Goal: Task Accomplishment & Management: Manage account settings

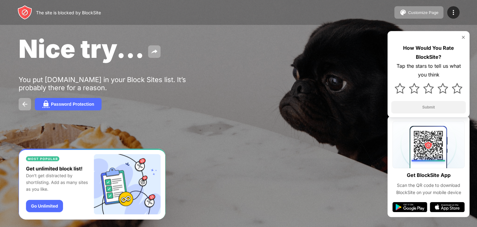
click at [450, 6] on div "Customize Page Edit Block List Redirect Customize Block Page Upgrade Password P…" at bounding box center [426, 12] width 65 height 12
click at [450, 11] on img at bounding box center [453, 12] width 7 height 7
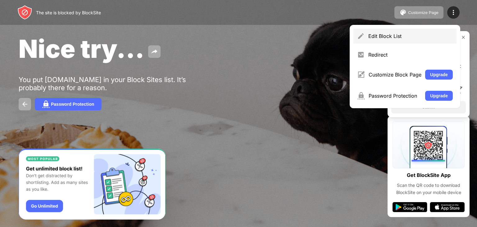
click at [395, 29] on div "Edit Block List" at bounding box center [404, 36] width 103 height 15
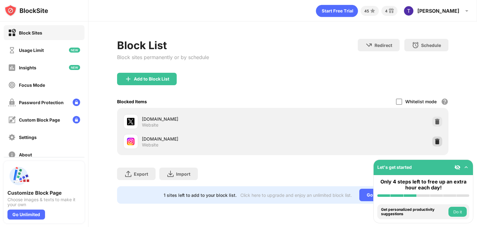
click at [432, 142] on div at bounding box center [437, 141] width 10 height 10
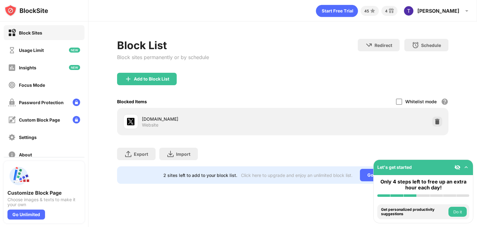
click at [151, 86] on div "Add to Block List" at bounding box center [282, 84] width 331 height 22
click at [151, 82] on div "Add to Block List" at bounding box center [147, 79] width 60 height 12
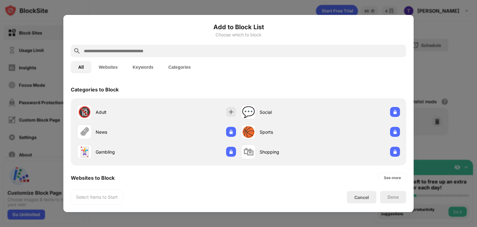
click at [173, 49] on input "text" at bounding box center [243, 50] width 320 height 7
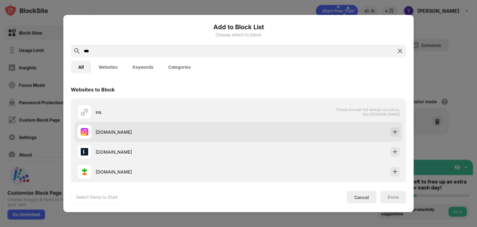
type input "***"
click at [131, 133] on div "[DOMAIN_NAME]" at bounding box center [167, 132] width 143 height 7
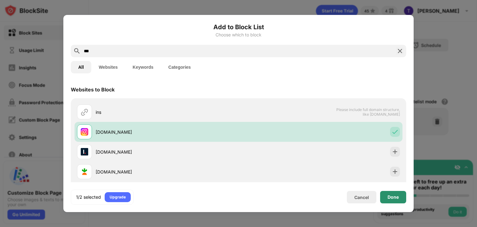
click at [396, 196] on div "Done" at bounding box center [392, 196] width 11 height 5
